Goal: Navigation & Orientation: Understand site structure

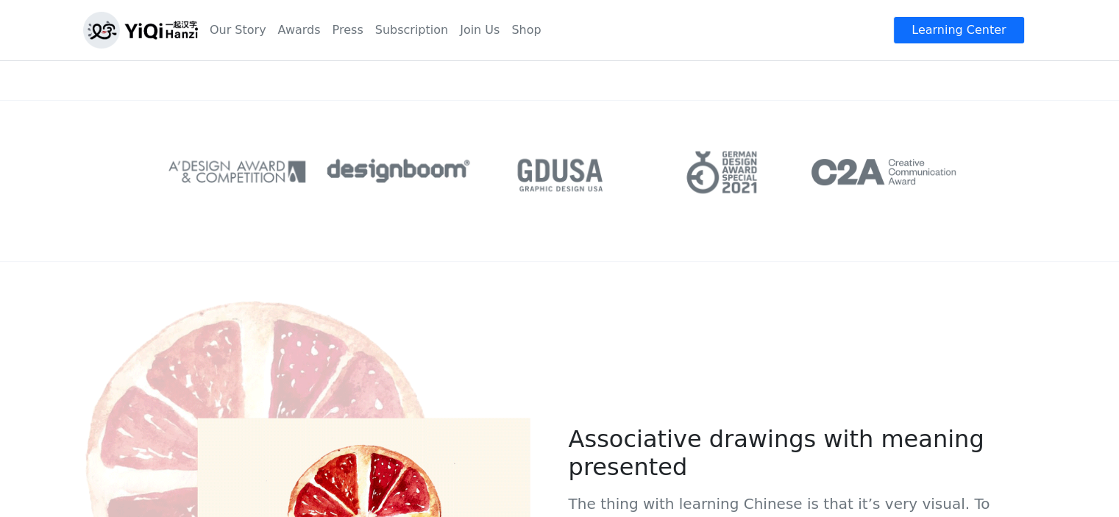
scroll to position [673, 0]
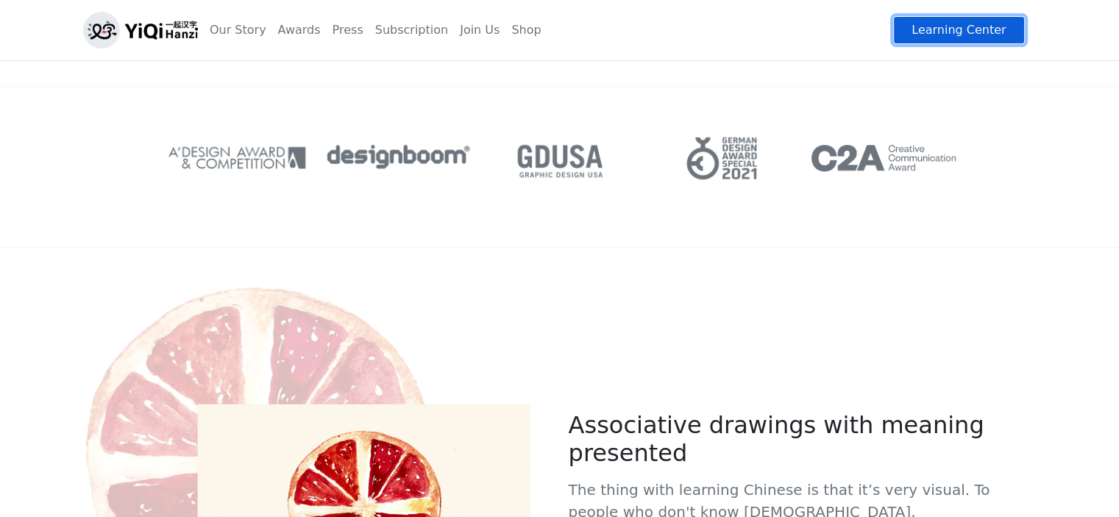
click at [928, 38] on link "Learning Center" at bounding box center [958, 30] width 131 height 28
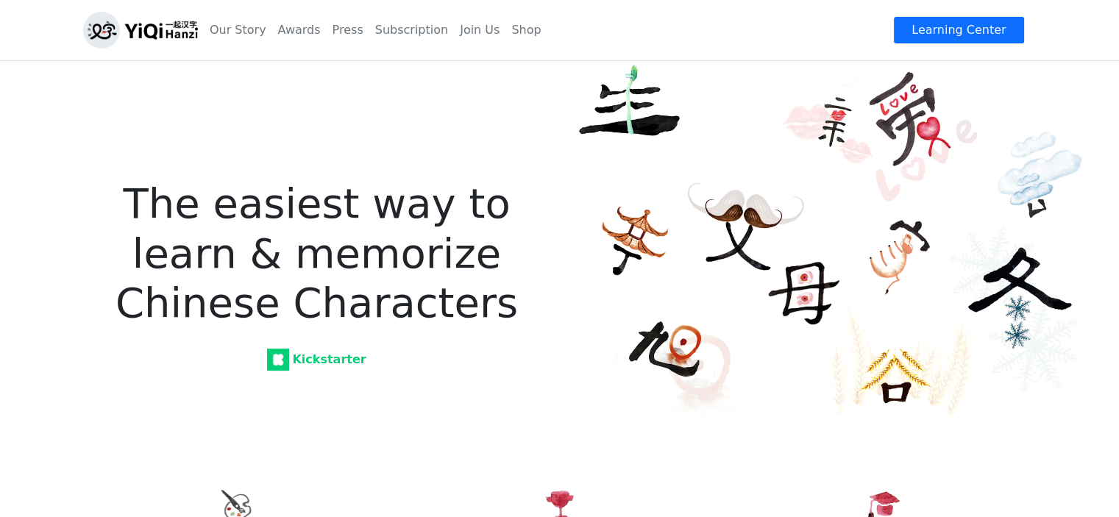
click at [174, 15] on img at bounding box center [140, 30] width 115 height 37
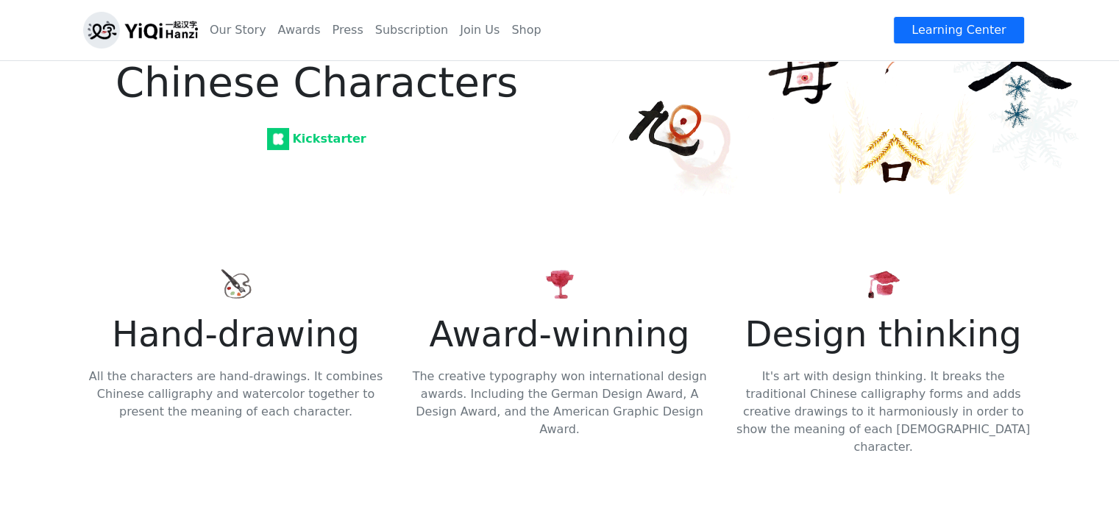
scroll to position [235, 0]
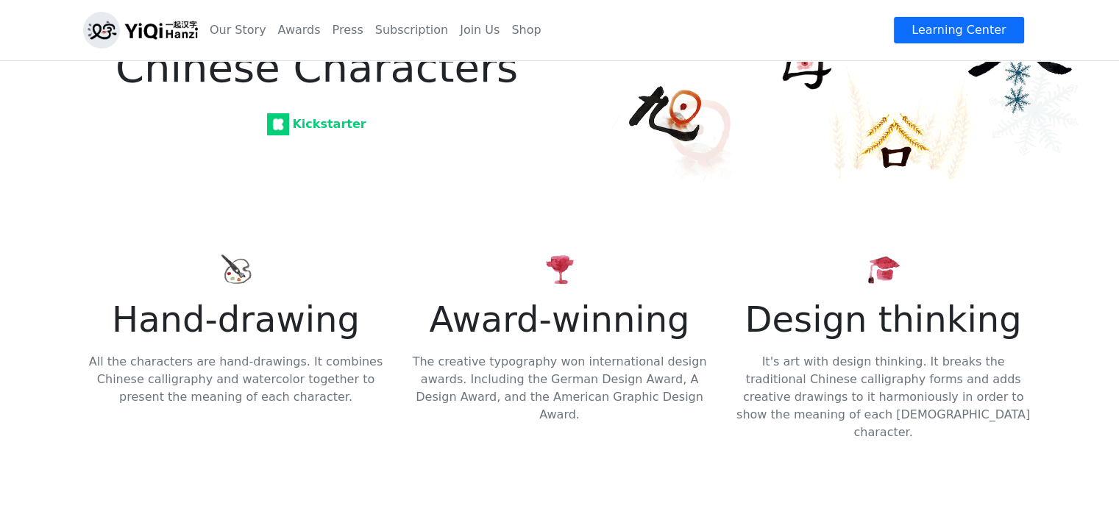
click at [288, 124] on img at bounding box center [278, 124] width 22 height 22
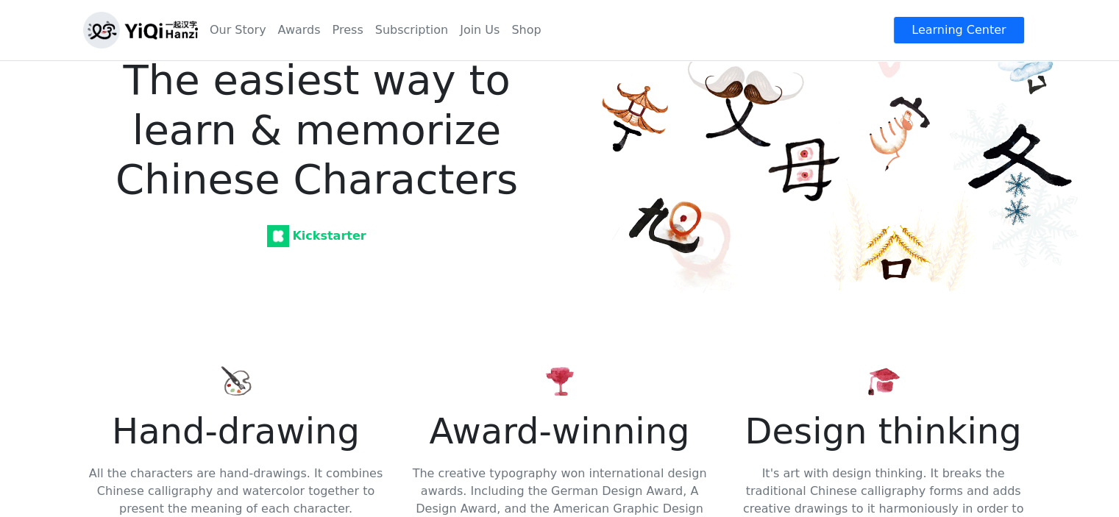
scroll to position [0, 0]
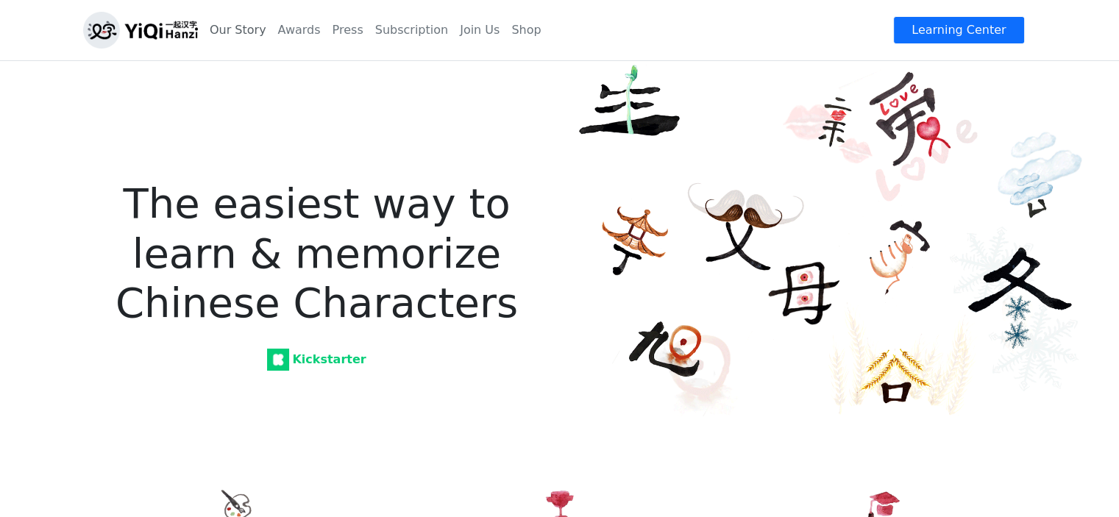
click at [216, 34] on link "Our Story" at bounding box center [238, 29] width 68 height 29
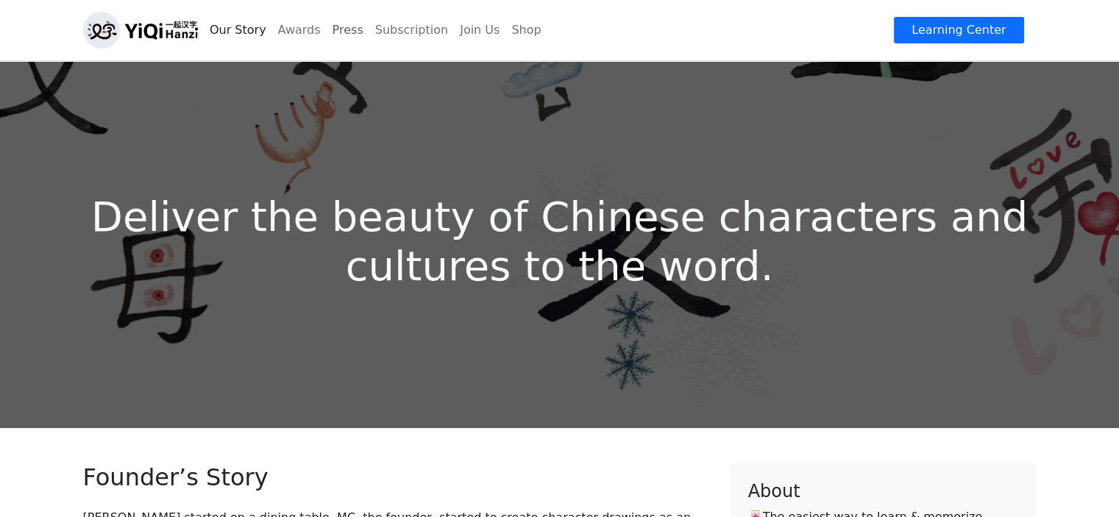
click at [334, 32] on link "Press" at bounding box center [348, 29] width 43 height 29
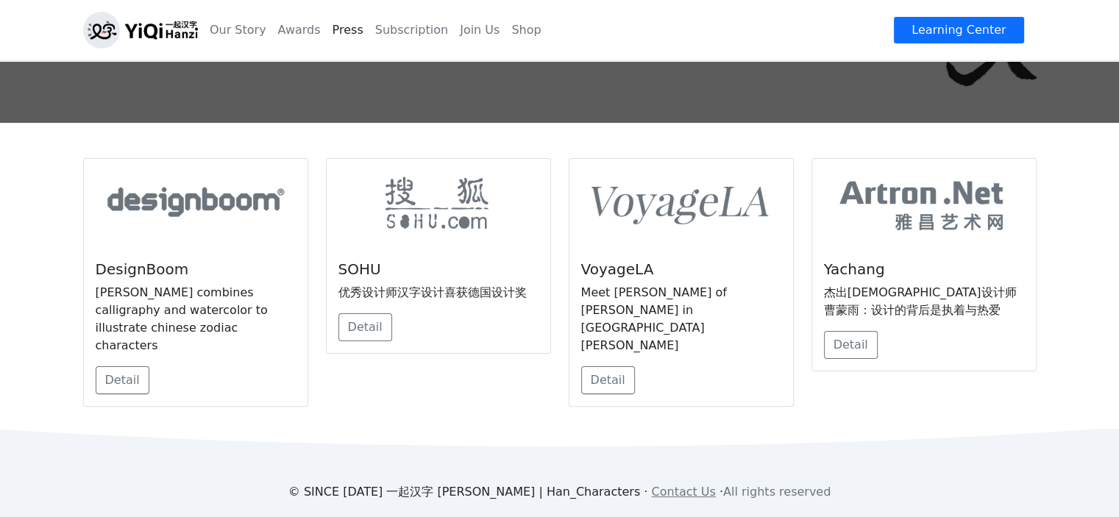
scroll to position [318, 0]
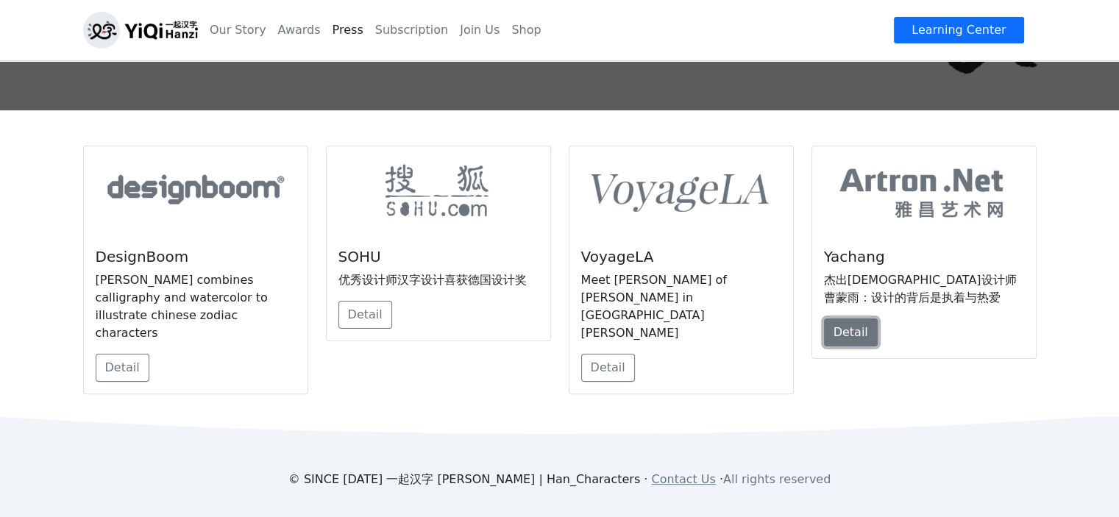
click at [853, 339] on link "Detail" at bounding box center [851, 332] width 54 height 28
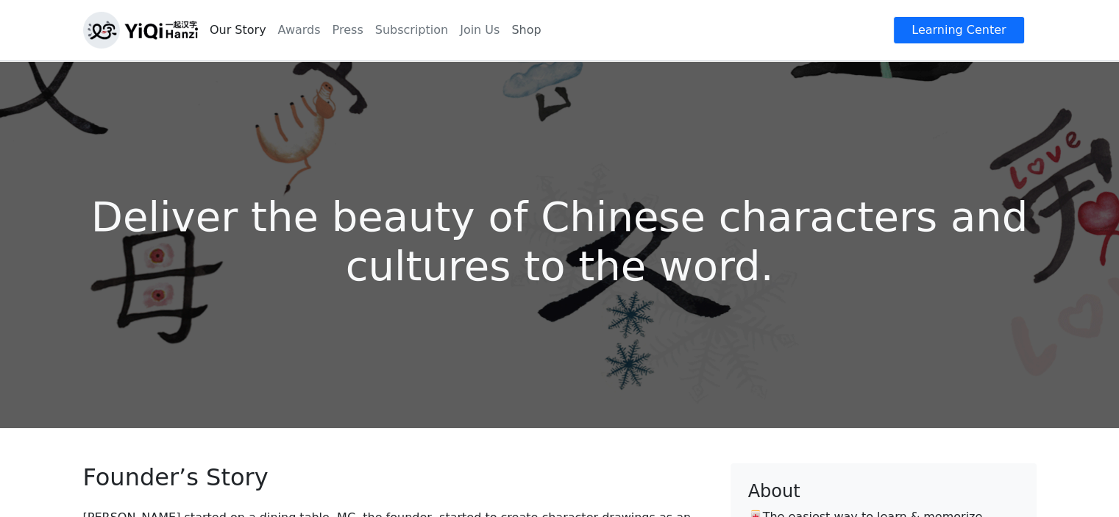
click at [505, 35] on link "Shop" at bounding box center [525, 29] width 41 height 29
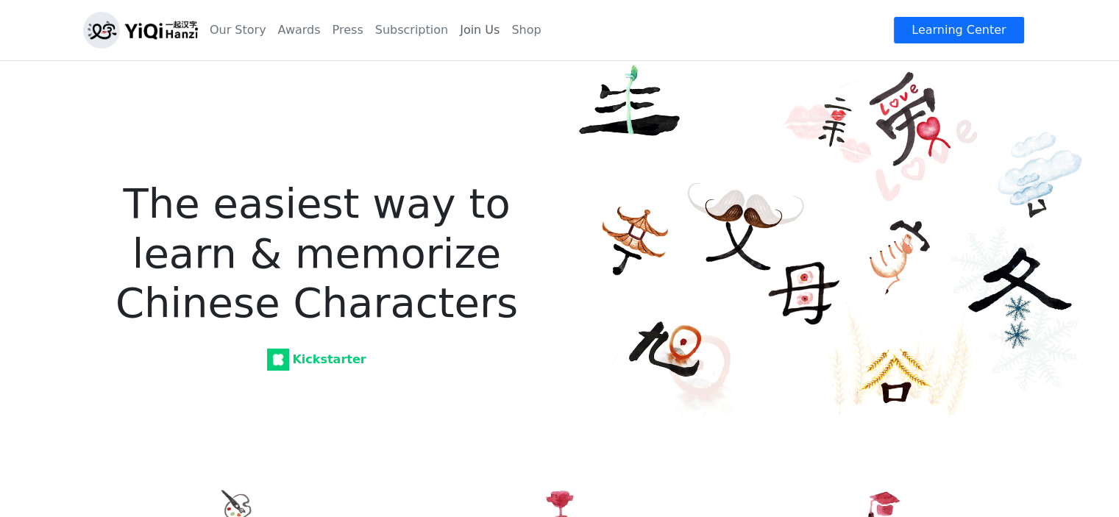
click at [454, 26] on link "Join Us" at bounding box center [479, 29] width 51 height 29
